Goal: Task Accomplishment & Management: Manage account settings

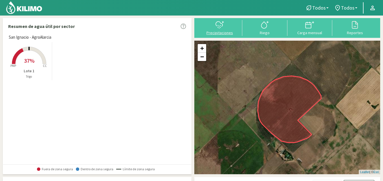
click at [227, 23] on div at bounding box center [220, 24] width 42 height 9
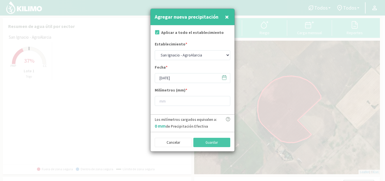
click at [225, 18] on span "×" at bounding box center [227, 16] width 4 height 9
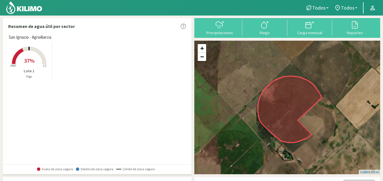
click at [42, 48] on rect at bounding box center [28, 64] width 45 height 45
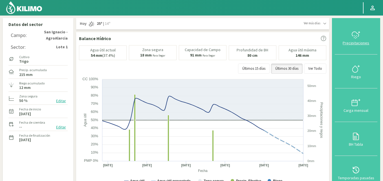
click at [359, 39] on icon at bounding box center [355, 34] width 9 height 9
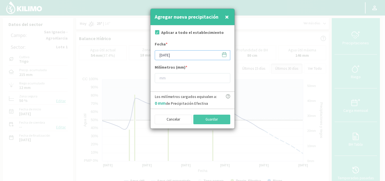
click at [202, 58] on input "[DATE]" at bounding box center [193, 55] width 76 height 10
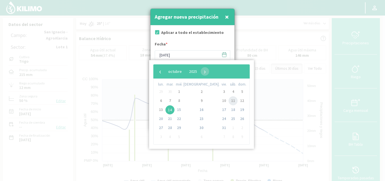
click at [229, 100] on span "11" at bounding box center [233, 100] width 9 height 9
type input "[DATE]"
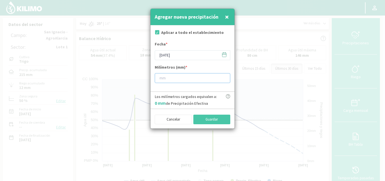
click at [177, 78] on input "number" at bounding box center [193, 78] width 76 height 10
type input "34"
click at [215, 116] on button "Guardar" at bounding box center [211, 119] width 37 height 10
type input "[DATE]"
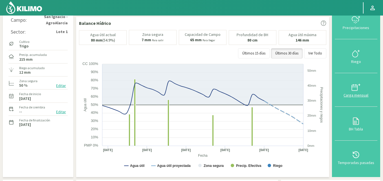
scroll to position [28, 0]
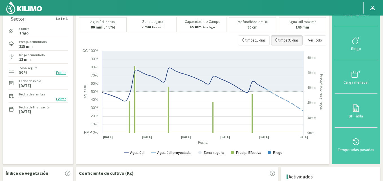
click at [360, 112] on icon at bounding box center [355, 107] width 9 height 9
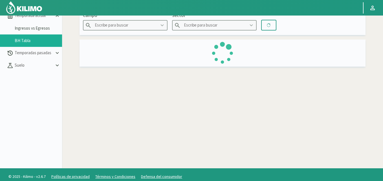
type input "San Ignacio - AgroAlarcia"
type input "Lote 1"
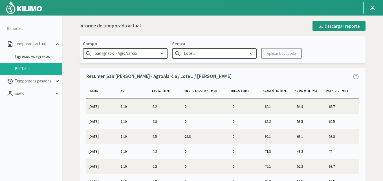
click at [30, 12] on img at bounding box center [24, 8] width 37 height 14
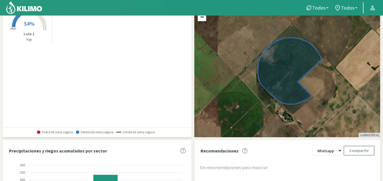
scroll to position [18, 0]
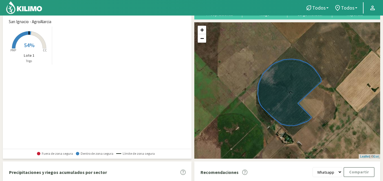
click at [39, 50] on rect at bounding box center [28, 49] width 45 height 45
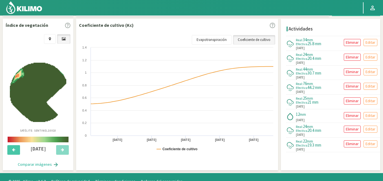
scroll to position [185, 0]
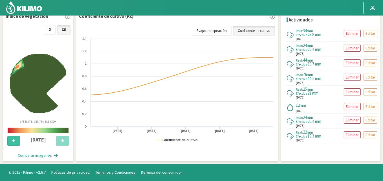
click at [16, 142] on button at bounding box center [13, 141] width 13 height 10
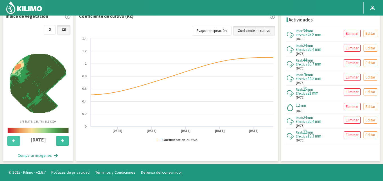
click at [64, 139] on icon at bounding box center [62, 141] width 3 height 4
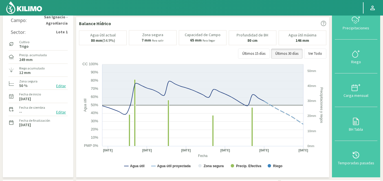
scroll to position [0, 0]
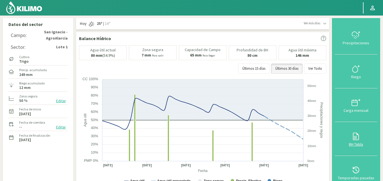
click at [358, 142] on div "BH Tabla" at bounding box center [355, 144] width 39 height 4
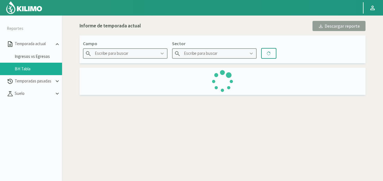
type input "San Ignacio - AgroAlarcia"
type input "Lote 1"
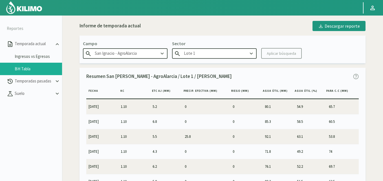
click at [242, 34] on div "Informe de temporada actual Descargar reporte Campo [GEOGRAPHIC_DATA][PERSON_NA…" at bounding box center [223, 105] width 286 height 168
click at [33, 7] on img at bounding box center [24, 8] width 37 height 14
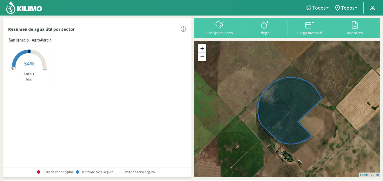
click at [41, 54] on rect at bounding box center [28, 67] width 45 height 45
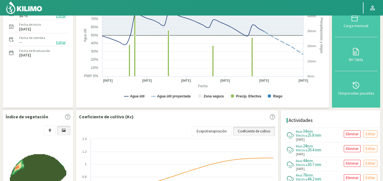
scroll to position [113, 0]
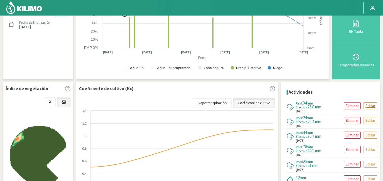
click at [374, 107] on p "Editar" at bounding box center [370, 105] width 10 height 6
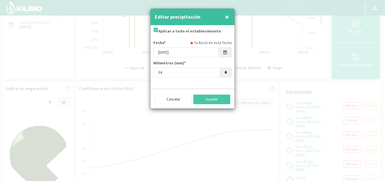
click at [227, 16] on span "×" at bounding box center [227, 16] width 4 height 9
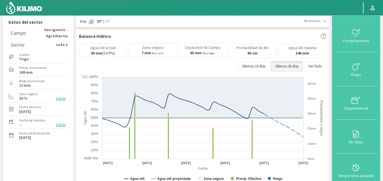
scroll to position [0, 0]
